Goal: Task Accomplishment & Management: Use online tool/utility

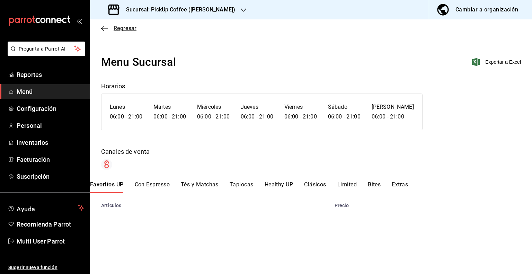
click at [107, 27] on icon "button" at bounding box center [104, 28] width 7 height 6
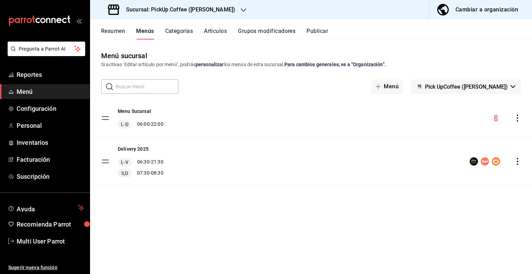
click at [452, 13] on span "button" at bounding box center [444, 10] width 17 height 14
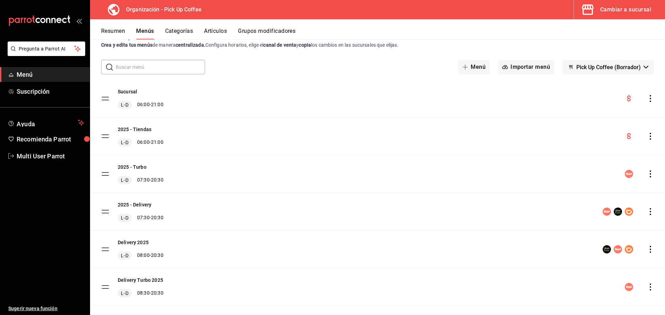
scroll to position [30, 0]
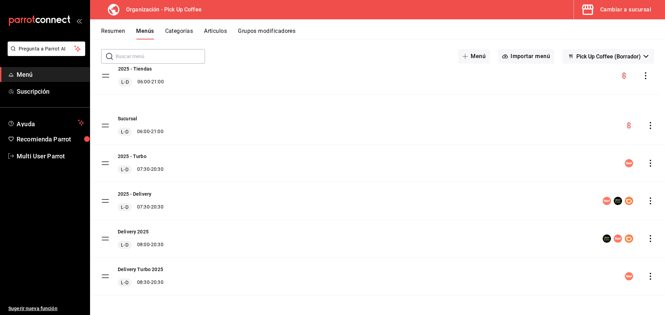
drag, startPoint x: 105, startPoint y: 127, endPoint x: 105, endPoint y: 77, distance: 49.9
click at [105, 77] on tbody "Sucursal [PERSON_NAME] 06:00 - 21:00 2025 - Tiendas [PERSON_NAME] 06:00 - 21:00…" at bounding box center [377, 182] width 575 height 226
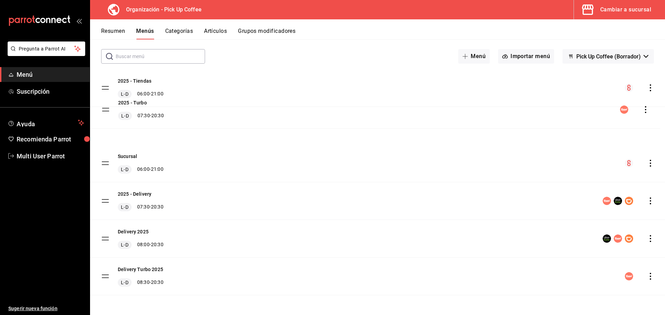
drag, startPoint x: 106, startPoint y: 162, endPoint x: 106, endPoint y: 109, distance: 53.7
click at [106, 109] on tbody "2025 - Tiendas [PERSON_NAME] 06:00 - 21:00 Sucursal [PERSON_NAME] 06:00 - 21:00…" at bounding box center [377, 182] width 575 height 226
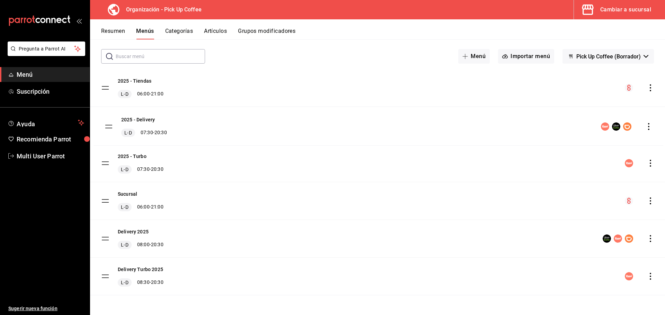
drag, startPoint x: 101, startPoint y: 201, endPoint x: 105, endPoint y: 127, distance: 74.5
click at [105, 127] on tbody "2025 - Tiendas [PERSON_NAME] 06:00 - 21:00 2025 - Turbo [PERSON_NAME] 07:30 - 2…" at bounding box center [377, 182] width 575 height 226
click at [122, 29] on button "Resumen" at bounding box center [113, 34] width 24 height 12
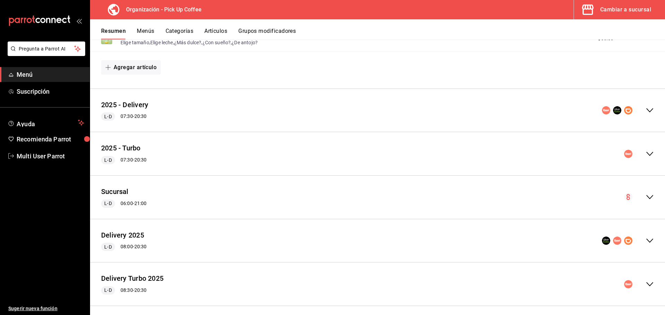
scroll to position [257, 0]
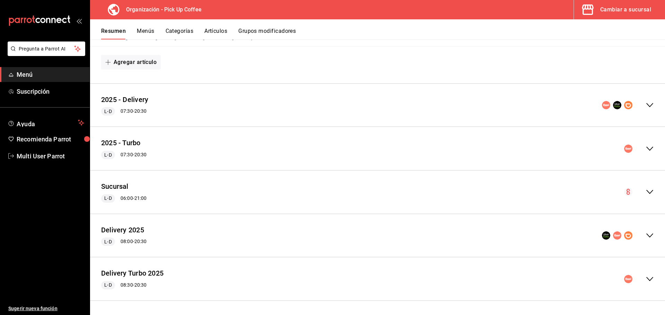
click at [532, 4] on button "Cambiar a sucursal" at bounding box center [617, 9] width 86 height 19
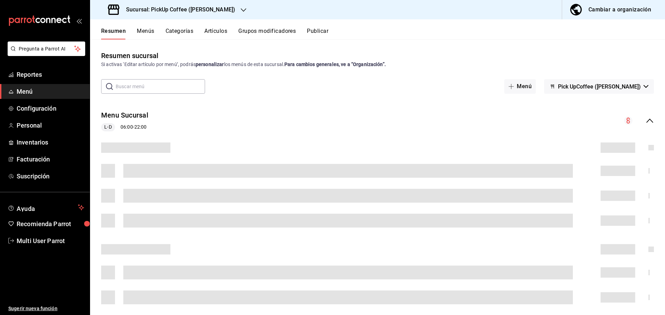
click at [210, 8] on h3 "Sucursal: PickUp Coffee ([PERSON_NAME])" at bounding box center [178, 10] width 115 height 8
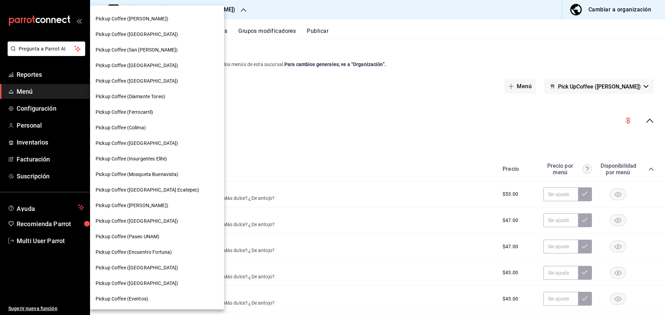
scroll to position [259, 0]
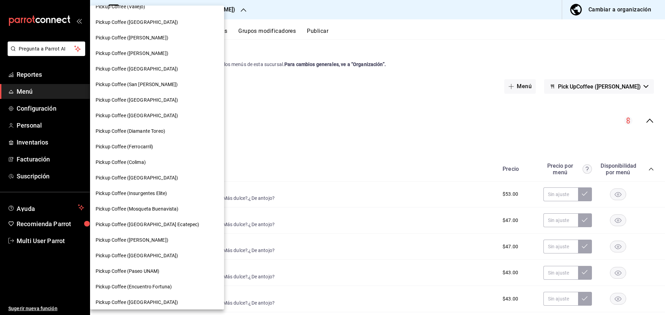
click at [153, 194] on span "Pickup Coffee (Insurgentes Elite)" at bounding box center [131, 193] width 71 height 7
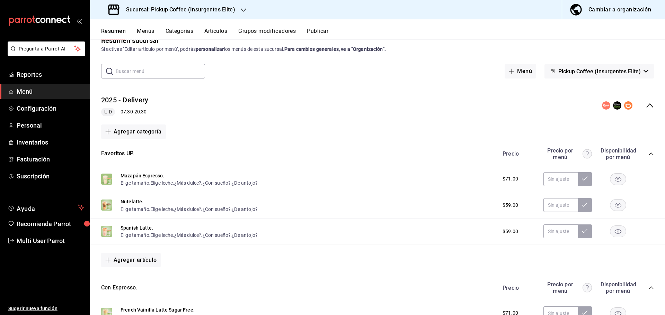
scroll to position [0, 0]
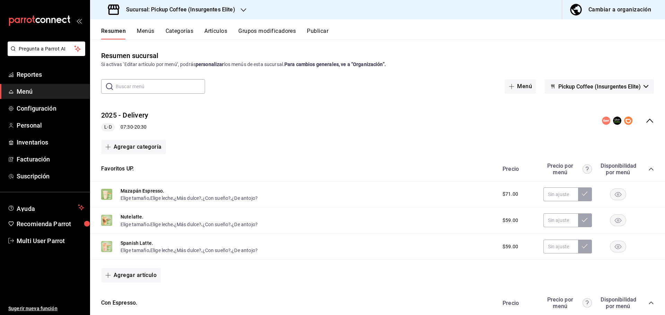
click at [319, 27] on div "Resumen Menús Categorías Artículos Grupos modificadores Publicar" at bounding box center [377, 29] width 575 height 20
click at [316, 29] on button "Publicar" at bounding box center [317, 34] width 21 height 12
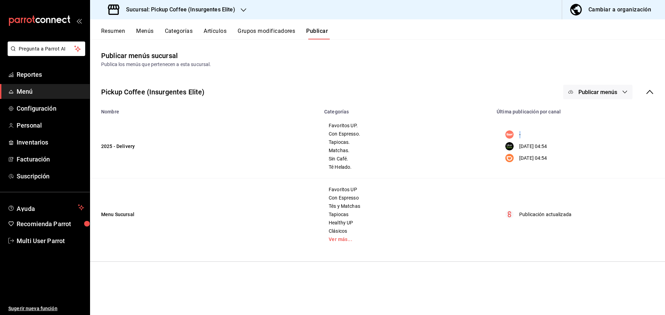
drag, startPoint x: 514, startPoint y: 134, endPoint x: 528, endPoint y: 135, distance: 14.2
click at [528, 135] on div "-" at bounding box center [577, 135] width 152 height 8
click at [519, 140] on div "- [DATE] 04:54 [DATE] 04:54" at bounding box center [577, 146] width 153 height 33
click at [220, 10] on h3 "Sucursal: Pickup Coffee (Insurgentes Elite)" at bounding box center [178, 10] width 115 height 8
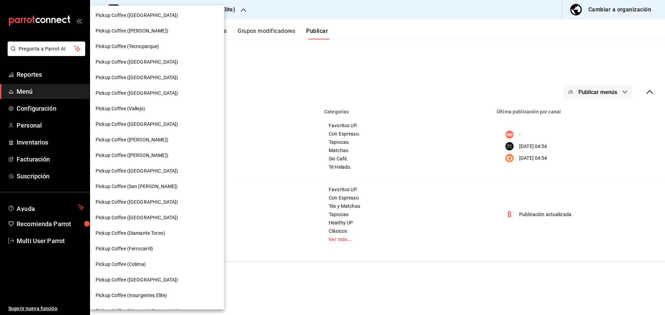
scroll to position [173, 0]
click at [143, 186] on span "Pickup Coffee ([GEOGRAPHIC_DATA])" at bounding box center [137, 185] width 82 height 7
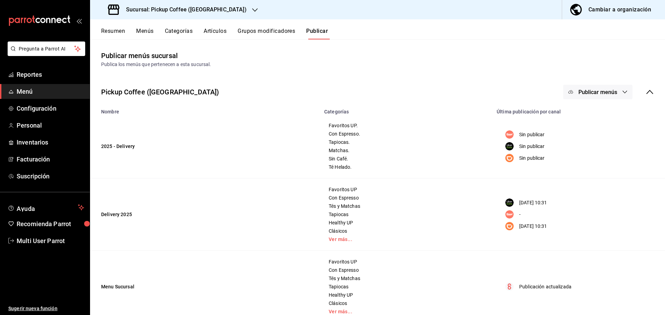
click at [121, 24] on div "Resumen Menús Categorías Artículos Grupos modificadores Publicar" at bounding box center [377, 29] width 575 height 20
click at [118, 32] on button "Resumen" at bounding box center [113, 34] width 24 height 12
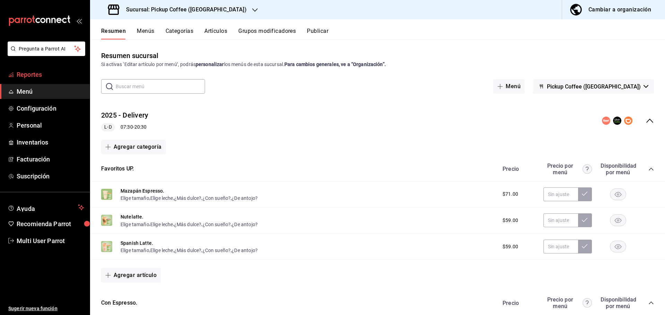
click at [34, 70] on link "Reportes" at bounding box center [45, 74] width 90 height 15
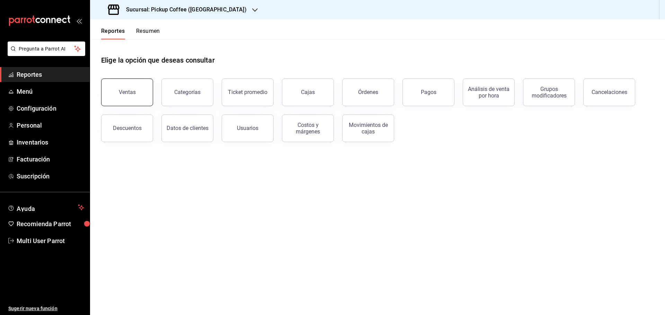
click at [134, 99] on button "Ventas" at bounding box center [127, 93] width 52 height 28
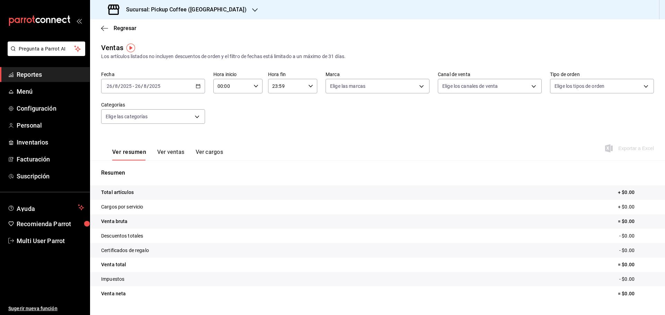
click at [221, 11] on h3 "Sucursal: Pickup Coffee ([GEOGRAPHIC_DATA])" at bounding box center [184, 10] width 126 height 8
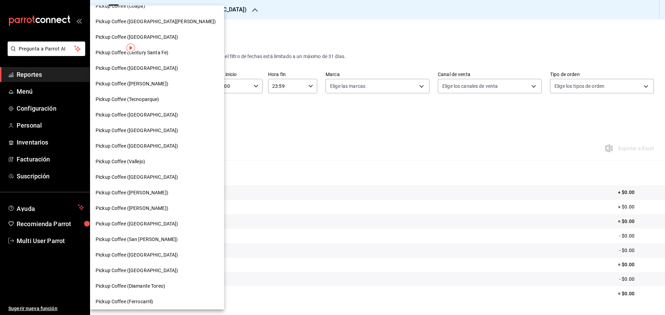
scroll to position [104, 0]
click at [148, 143] on span "Pickup Coffee ([GEOGRAPHIC_DATA])" at bounding box center [137, 145] width 82 height 7
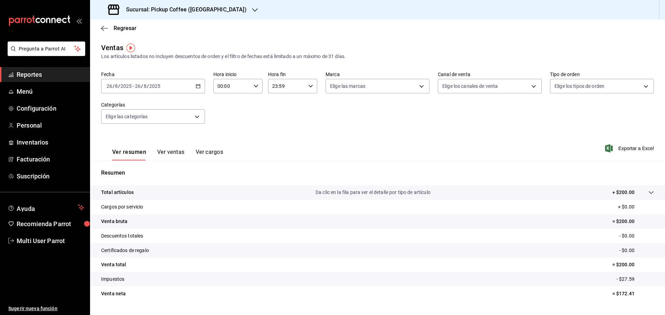
click at [219, 19] on div "Sucursal: Pickup Coffee ([GEOGRAPHIC_DATA])" at bounding box center [178, 9] width 165 height 19
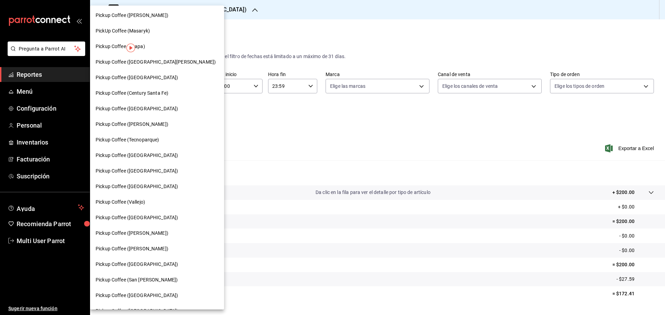
scroll to position [69, 0]
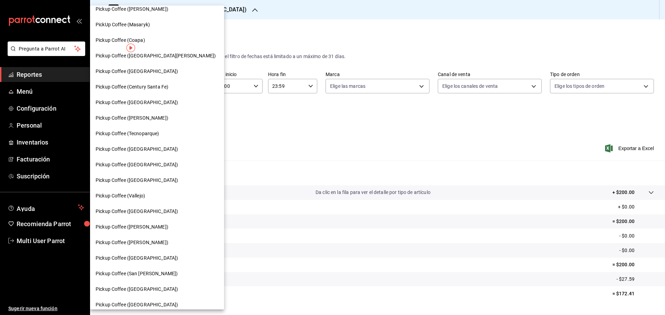
click at [136, 117] on span "Pickup Coffee ([PERSON_NAME])" at bounding box center [132, 118] width 73 height 7
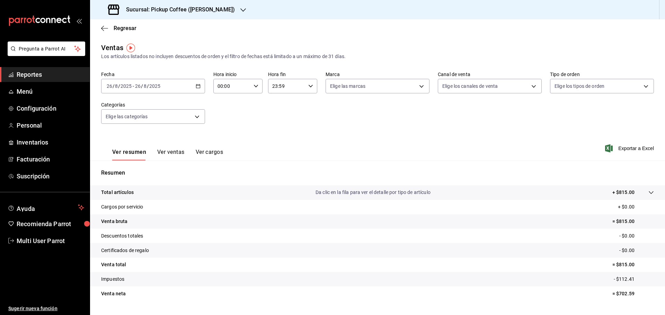
click at [212, 3] on div "Sucursal: Pickup Coffee ([PERSON_NAME])" at bounding box center [172, 9] width 153 height 19
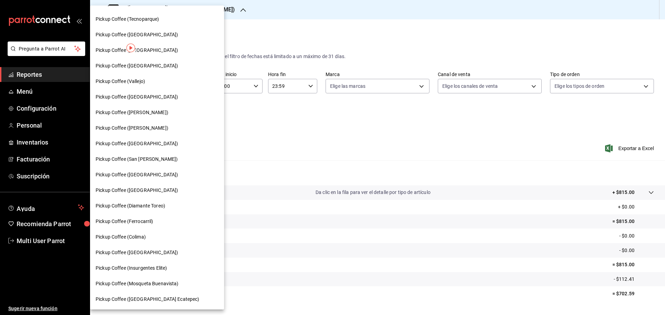
scroll to position [208, 0]
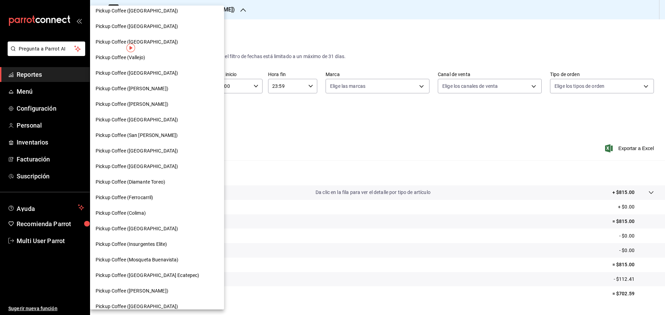
click at [138, 242] on span "Pickup Coffee (Insurgentes Elite)" at bounding box center [131, 244] width 71 height 7
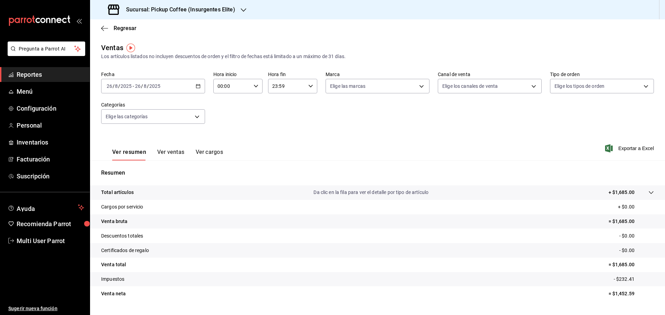
click at [228, 12] on h3 "Sucursal: Pickup Coffee (Insurgentes Elite)" at bounding box center [178, 10] width 115 height 8
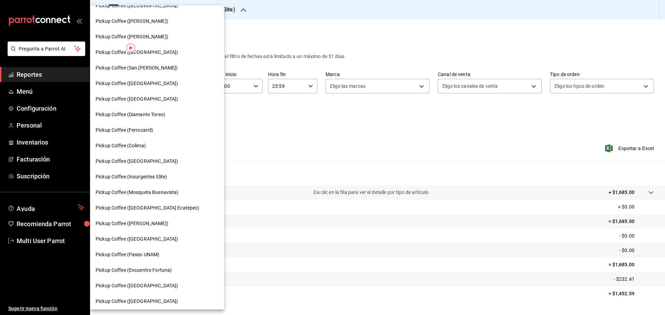
scroll to position [259, 0]
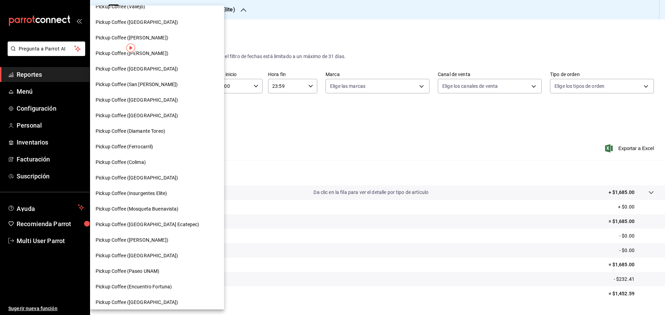
click at [144, 97] on span "Pickup Coffee ([GEOGRAPHIC_DATA])" at bounding box center [137, 100] width 82 height 7
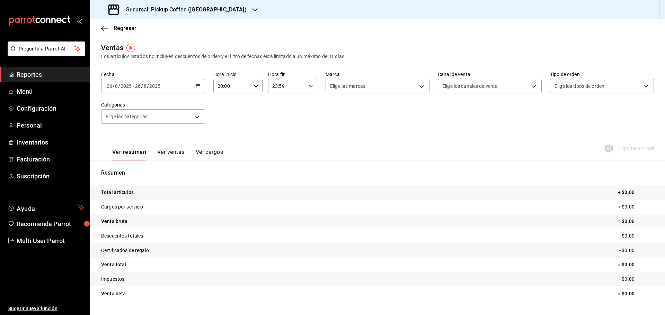
click at [223, 11] on h3 "Sucursal: Pickup Coffee ([GEOGRAPHIC_DATA])" at bounding box center [184, 10] width 126 height 8
